Goal: Use online tool/utility: Utilize a website feature to perform a specific function

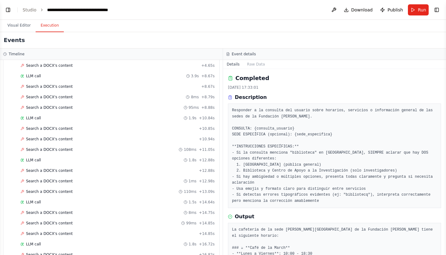
scroll to position [98, 0]
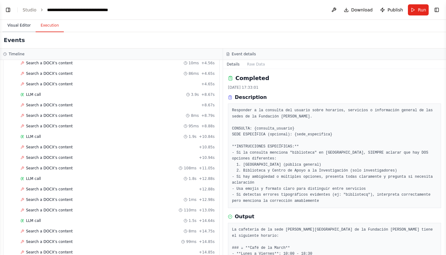
click at [22, 24] on button "Visual Editor" at bounding box center [18, 25] width 33 height 13
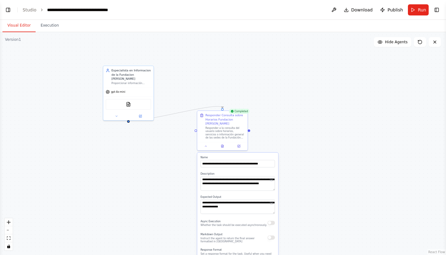
click at [22, 24] on button "Visual Editor" at bounding box center [18, 25] width 33 height 13
click at [222, 136] on div "Responder a la consulta del usuario sobre horarios, servicios o información gen…" at bounding box center [225, 132] width 40 height 13
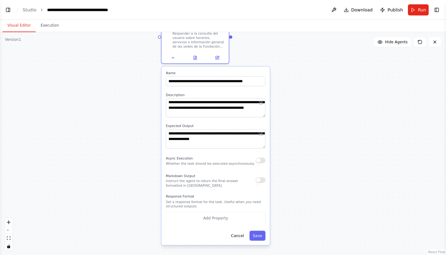
drag, startPoint x: 305, startPoint y: 207, endPoint x: 295, endPoint y: 100, distance: 107.9
click at [222, 100] on div ".deletable-edge-delete-btn { width: 20px; height: 20px; border: 0px solid #ffff…" at bounding box center [223, 143] width 446 height 223
drag, startPoint x: 263, startPoint y: 149, endPoint x: 266, endPoint y: 176, distance: 28.0
click at [222, 176] on div "**********" at bounding box center [215, 156] width 108 height 179
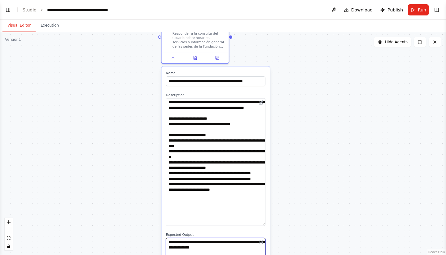
drag, startPoint x: 263, startPoint y: 115, endPoint x: 269, endPoint y: 223, distance: 108.9
click at [222, 223] on div "**********" at bounding box center [215, 211] width 108 height 288
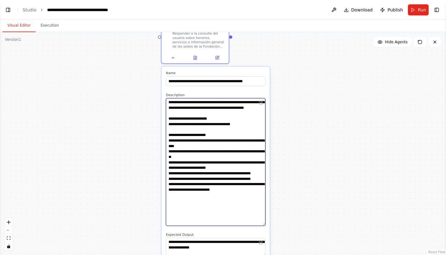
drag, startPoint x: 214, startPoint y: 220, endPoint x: 163, endPoint y: 76, distance: 152.9
click at [163, 76] on div "**********" at bounding box center [215, 211] width 108 height 288
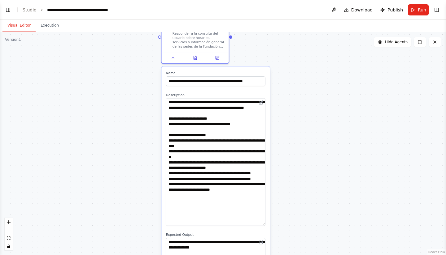
click at [104, 79] on div ".deletable-edge-delete-btn { width: 20px; height: 20px; border: 0px solid #ffff…" at bounding box center [223, 143] width 446 height 223
click at [31, 10] on link "Studio" at bounding box center [30, 9] width 14 height 5
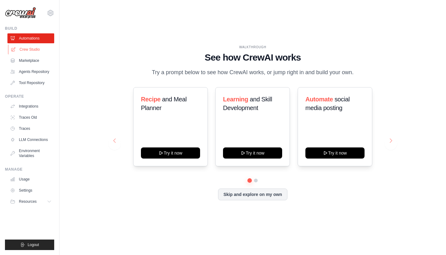
click at [25, 49] on link "Crew Studio" at bounding box center [31, 50] width 47 height 10
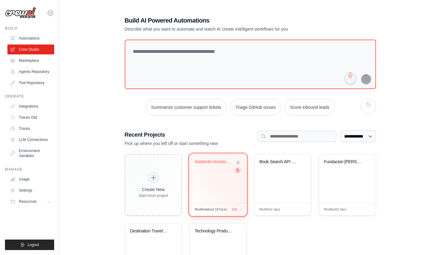
click at [237, 169] on icon at bounding box center [238, 170] width 4 height 4
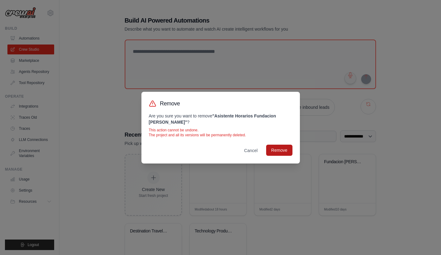
click at [277, 152] on button "Remove" at bounding box center [279, 150] width 26 height 11
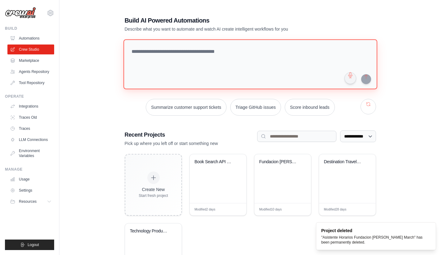
click at [206, 53] on textarea at bounding box center [250, 64] width 254 height 50
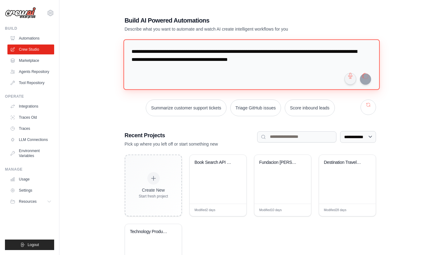
type textarea "**********"
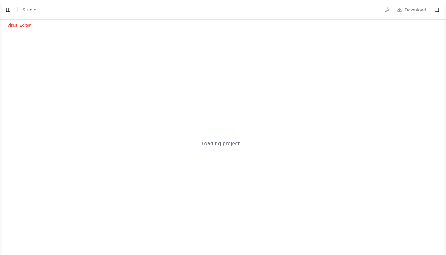
select select "****"
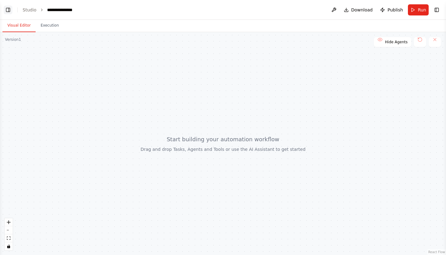
click at [10, 8] on button "Toggle Left Sidebar" at bounding box center [8, 10] width 9 height 9
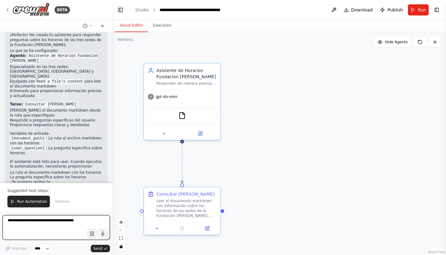
scroll to position [609, 0]
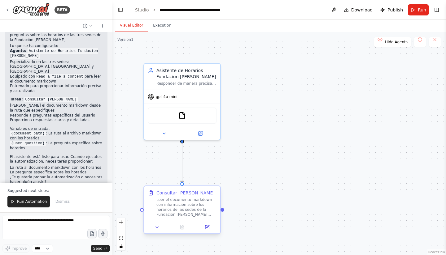
click at [191, 210] on div "Leer el documento markdown con información sobre los horarios de las sedes de l…" at bounding box center [186, 208] width 60 height 20
click at [209, 230] on icon at bounding box center [207, 227] width 5 height 5
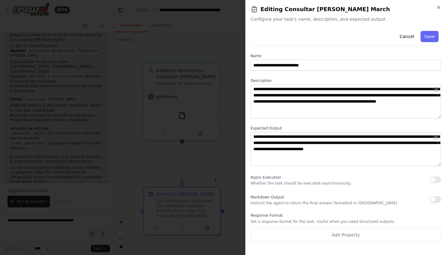
click at [228, 135] on div at bounding box center [223, 127] width 446 height 255
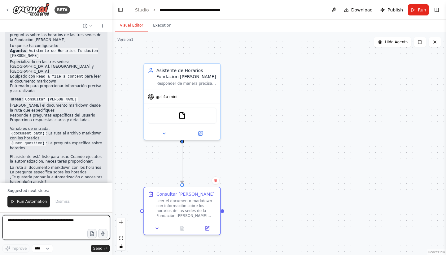
click at [38, 225] on textarea at bounding box center [55, 227] width 107 height 25
paste textarea "**********"
type textarea "**********"
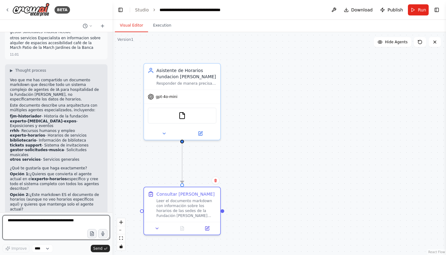
scroll to position [1155, 0]
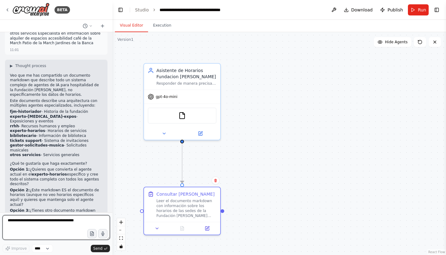
click at [58, 221] on textarea at bounding box center [55, 227] width 107 height 25
paste textarea "**********"
type textarea "**********"
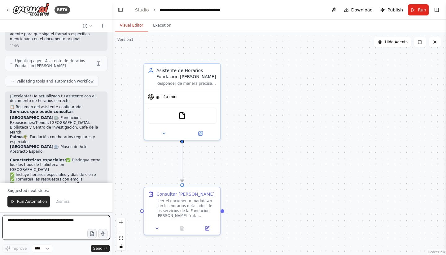
scroll to position [1830, 0]
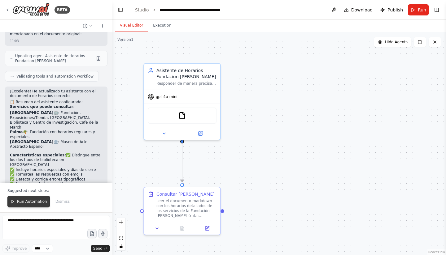
click at [31, 201] on span "Run Automation" at bounding box center [32, 201] width 30 height 5
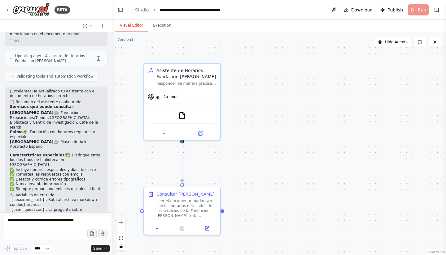
scroll to position [1801, 0]
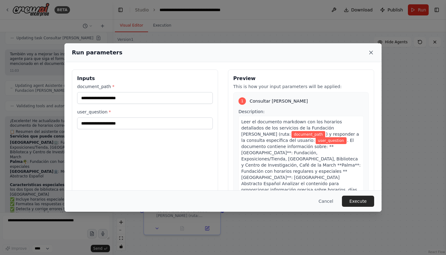
click at [369, 51] on icon at bounding box center [370, 52] width 3 height 3
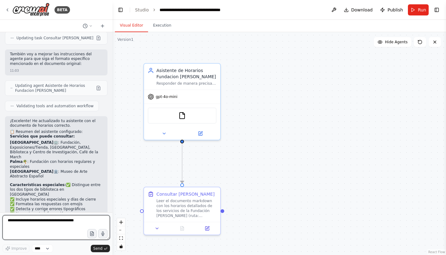
click at [47, 224] on textarea at bounding box center [55, 227] width 107 height 25
type textarea "**********"
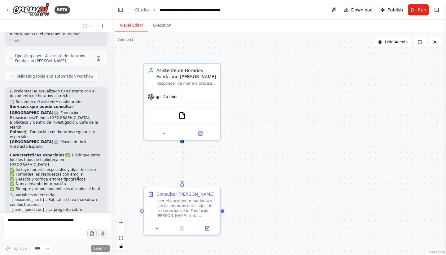
scroll to position [1847, 0]
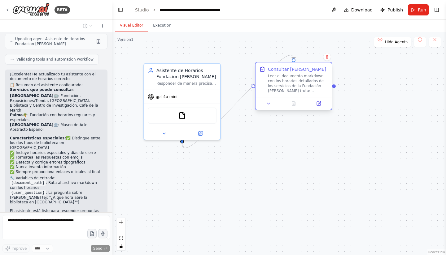
drag, startPoint x: 188, startPoint y: 199, endPoint x: 308, endPoint y: 68, distance: 177.7
click at [308, 68] on div "Consultar [PERSON_NAME]" at bounding box center [297, 69] width 58 height 6
click at [165, 134] on icon at bounding box center [164, 132] width 5 height 5
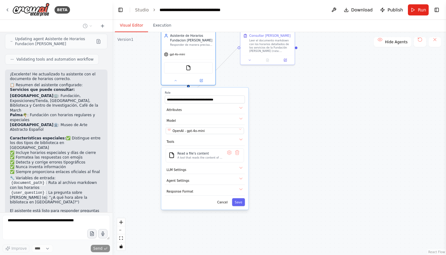
drag, startPoint x: 319, startPoint y: 202, endPoint x: 313, endPoint y: 140, distance: 63.1
click at [313, 140] on div ".deletable-edge-delete-btn { width: 20px; height: 20px; border: 0px solid #ffff…" at bounding box center [278, 143] width 333 height 223
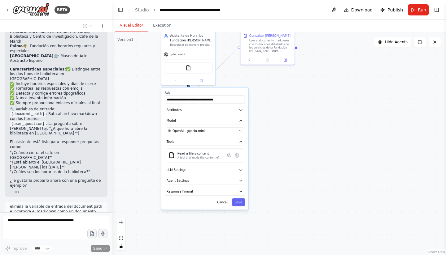
scroll to position [1921, 0]
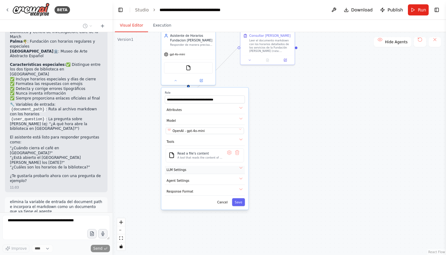
click at [240, 172] on button "LLM Settings" at bounding box center [205, 170] width 80 height 8
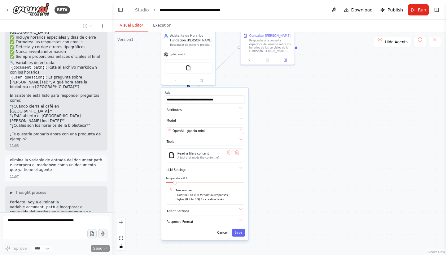
scroll to position [1968, 0]
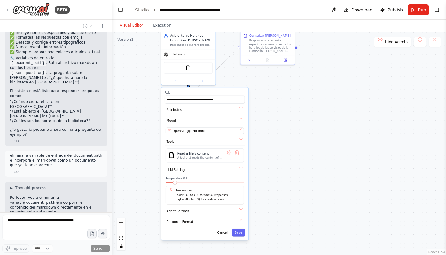
click at [173, 185] on span at bounding box center [174, 182] width 3 height 3
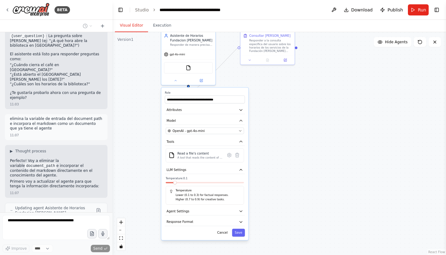
scroll to position [2009, 0]
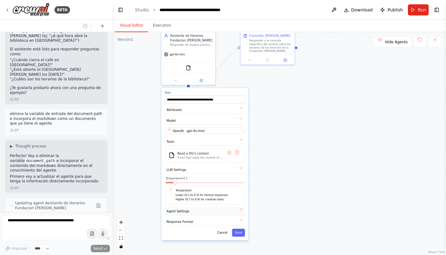
click at [213, 211] on button "Agent Settings" at bounding box center [205, 211] width 80 height 8
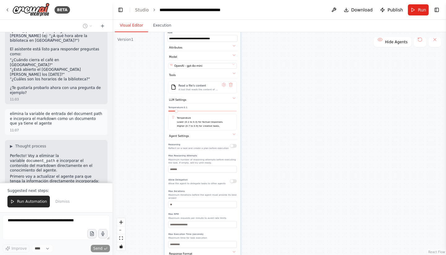
drag, startPoint x: 295, startPoint y: 181, endPoint x: 291, endPoint y: 107, distance: 74.4
click at [291, 107] on div ".deletable-edge-delete-btn { width: 20px; height: 20px; border: 0px solid #ffff…" at bounding box center [278, 143] width 333 height 223
click at [212, 202] on input "number" at bounding box center [202, 205] width 68 height 7
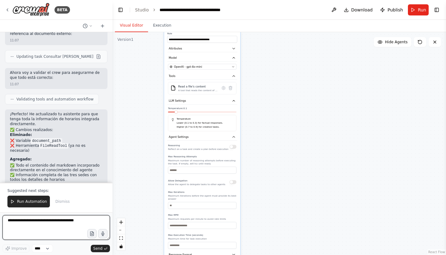
scroll to position [2209, 0]
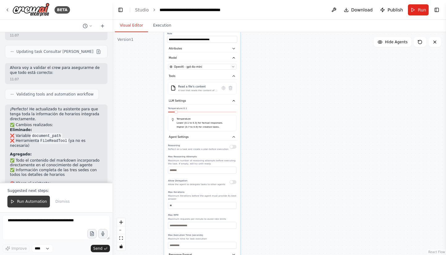
click at [31, 202] on span "Run Automation" at bounding box center [32, 201] width 30 height 5
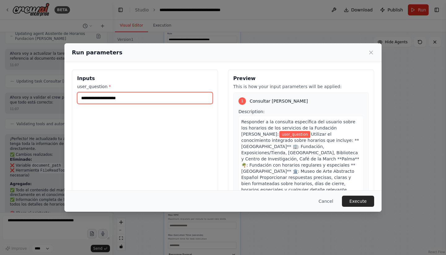
click at [108, 98] on input "user_question *" at bounding box center [145, 98] width 136 height 12
type input "**********"
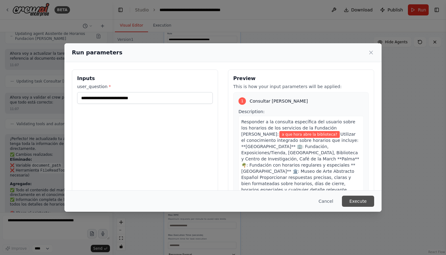
click at [360, 201] on button "Execute" at bounding box center [358, 201] width 32 height 11
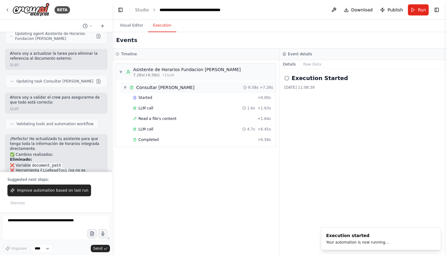
scroll to position [2209, 0]
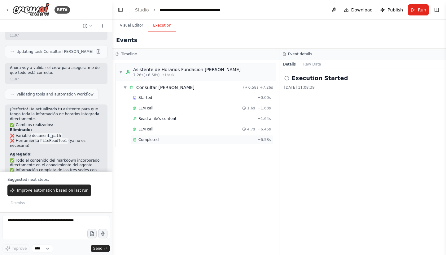
click at [178, 141] on div "Completed" at bounding box center [194, 139] width 122 height 5
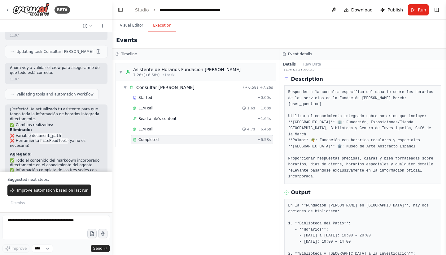
scroll to position [0, 0]
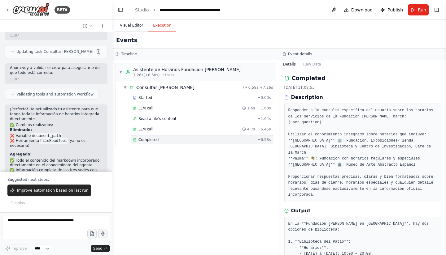
click at [131, 25] on button "Visual Editor" at bounding box center [131, 25] width 33 height 13
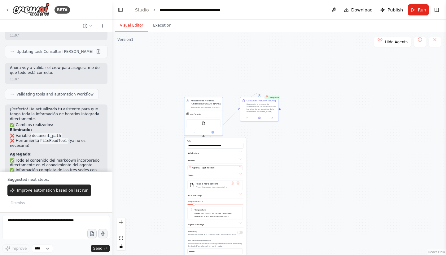
drag, startPoint x: 272, startPoint y: 60, endPoint x: 275, endPoint y: 156, distance: 95.7
click at [275, 156] on div ".deletable-edge-delete-btn { width: 20px; height: 20px; border: 0px solid #ffff…" at bounding box center [278, 143] width 333 height 223
click at [246, 119] on icon at bounding box center [247, 117] width 2 height 2
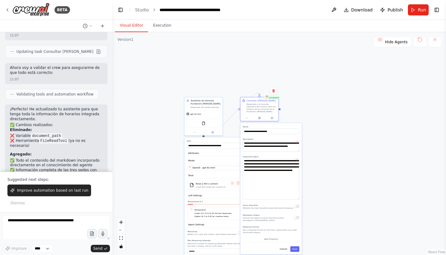
drag, startPoint x: 298, startPoint y: 172, endPoint x: 304, endPoint y: 202, distance: 30.8
click at [304, 202] on div ".deletable-edge-delete-btn { width: 20px; height: 20px; border: 0px solid #ffff…" at bounding box center [278, 143] width 333 height 223
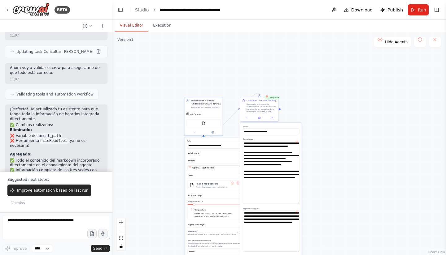
drag, startPoint x: 297, startPoint y: 154, endPoint x: 302, endPoint y: 206, distance: 52.6
click at [302, 206] on div ".deletable-edge-delete-btn { width: 20px; height: 20px; border: 0px solid #ffff…" at bounding box center [278, 143] width 333 height 223
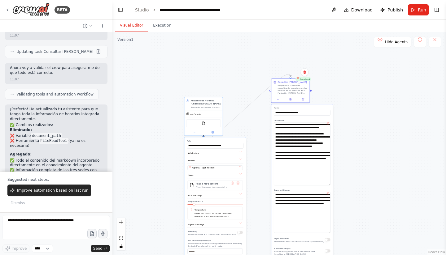
drag, startPoint x: 293, startPoint y: 130, endPoint x: 326, endPoint y: 112, distance: 37.8
click at [326, 109] on label "Name" at bounding box center [302, 108] width 57 height 2
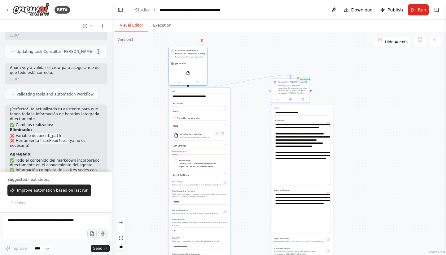
drag, startPoint x: 202, startPoint y: 102, endPoint x: 187, endPoint y: 52, distance: 51.4
click at [187, 52] on div "Asistente de Horarios Fundacion [PERSON_NAME]" at bounding box center [190, 52] width 30 height 6
click at [316, 185] on textarea "**********" at bounding box center [302, 154] width 57 height 63
paste textarea "**********"
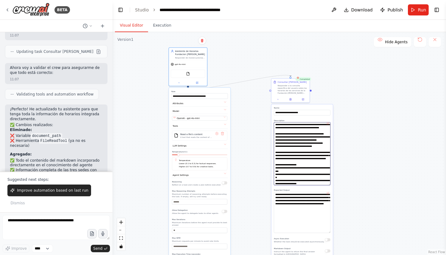
scroll to position [105, 0]
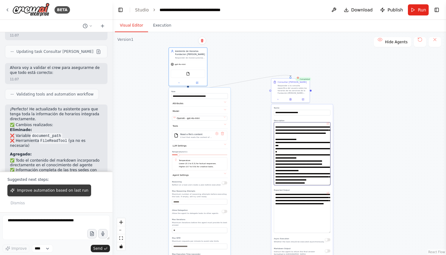
type textarea "**********"
click at [67, 192] on span "Improve automation based on last run" at bounding box center [52, 190] width 71 height 5
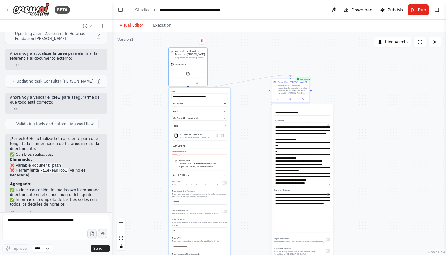
scroll to position [2195, 0]
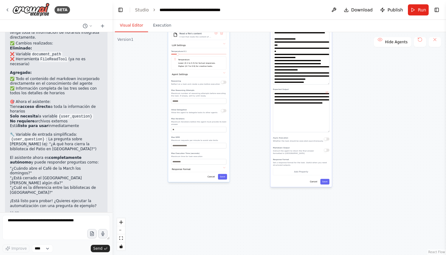
drag, startPoint x: 351, startPoint y: 218, endPoint x: 349, endPoint y: 115, distance: 102.5
click at [349, 115] on div ".deletable-edge-delete-btn { width: 20px; height: 20px; border: 0px solid #ffff…" at bounding box center [278, 143] width 333 height 223
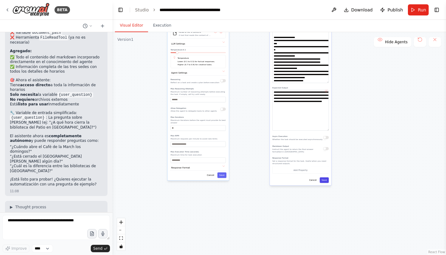
click at [326, 182] on button "Save" at bounding box center [324, 181] width 9 height 6
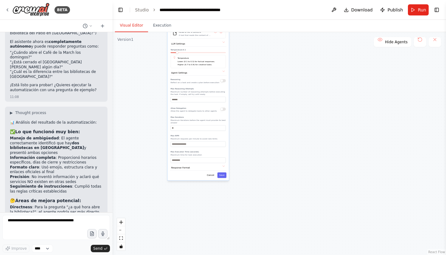
scroll to position [2411, 0]
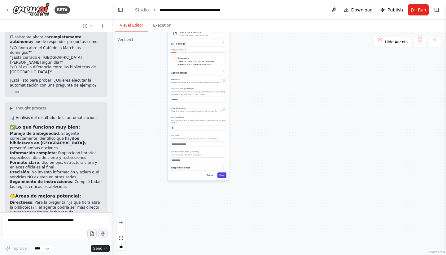
click at [222, 173] on button "Save" at bounding box center [221, 176] width 9 height 6
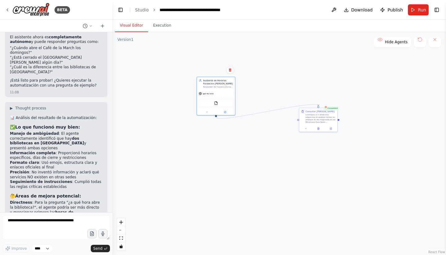
drag, startPoint x: 280, startPoint y: 118, endPoint x: 308, endPoint y: 250, distance: 134.6
click at [308, 250] on div ".deletable-edge-delete-btn { width: 20px; height: 20px; border: 0px solid #ffff…" at bounding box center [278, 143] width 333 height 223
click at [415, 11] on button "Run" at bounding box center [418, 9] width 21 height 11
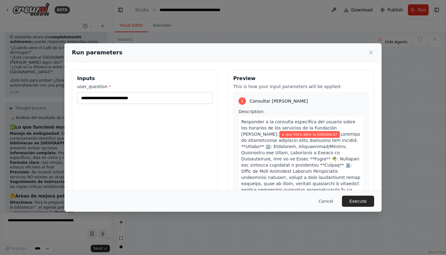
click at [173, 108] on div "**********" at bounding box center [145, 143] width 146 height 147
click at [170, 101] on input "**********" at bounding box center [145, 98] width 136 height 12
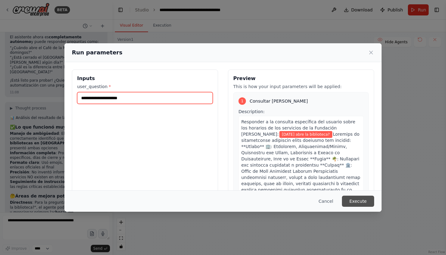
type input "**********"
click at [361, 202] on button "Execute" at bounding box center [358, 201] width 32 height 11
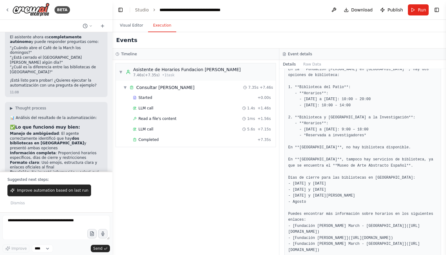
scroll to position [0, 0]
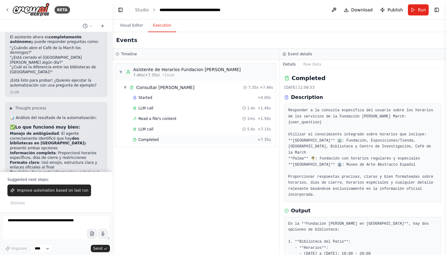
click at [151, 137] on div "Completed + 7.35s" at bounding box center [202, 139] width 142 height 9
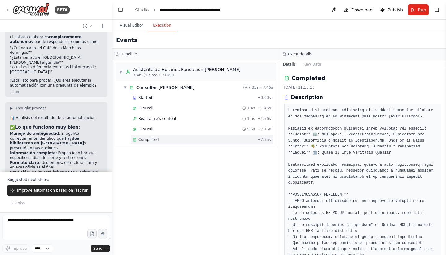
click at [151, 137] on div "Completed + 7.35s" at bounding box center [202, 139] width 142 height 9
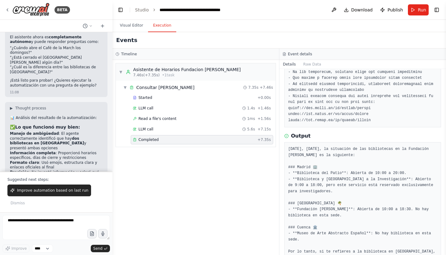
scroll to position [203, 0]
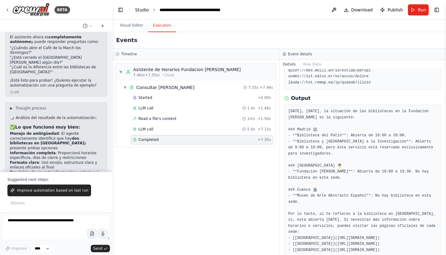
click at [142, 10] on link "Studio" at bounding box center [142, 9] width 14 height 5
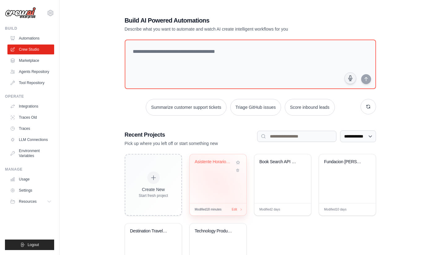
click at [217, 180] on div "Asistente Horarios Fundacion [PERSON_NAME]" at bounding box center [218, 178] width 57 height 49
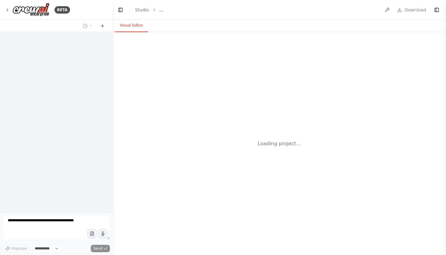
select select "****"
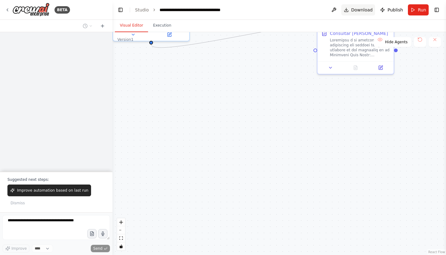
click at [356, 9] on span "Download" at bounding box center [362, 10] width 22 height 6
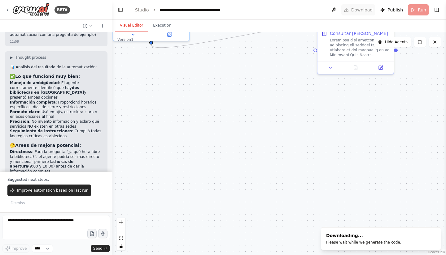
scroll to position [2452, 0]
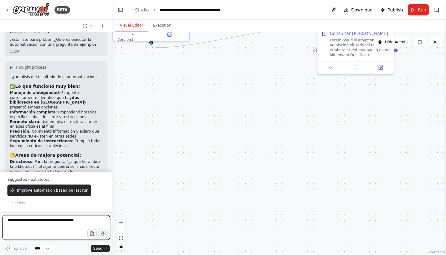
click at [41, 227] on textarea at bounding box center [55, 227] width 107 height 25
paste textarea "**********"
type textarea "**********"
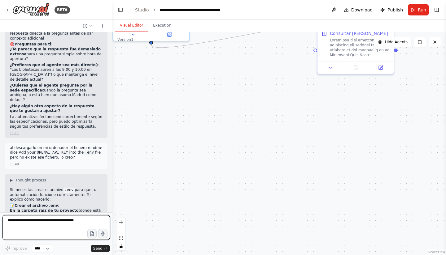
scroll to position [2636, 0]
